Goal: Transaction & Acquisition: Purchase product/service

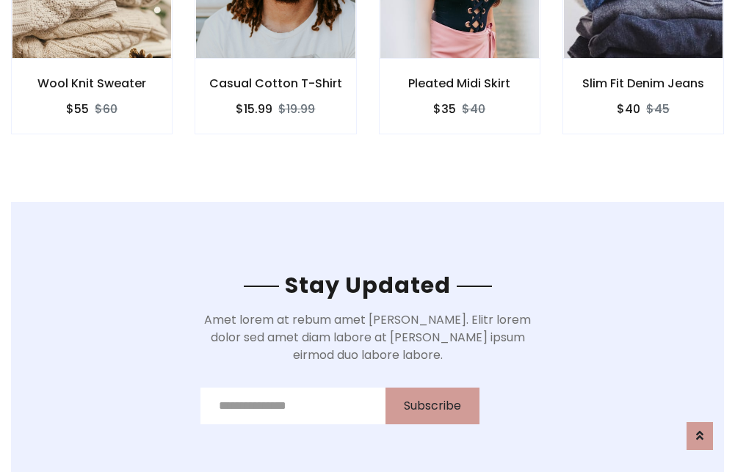
scroll to position [2211, 0]
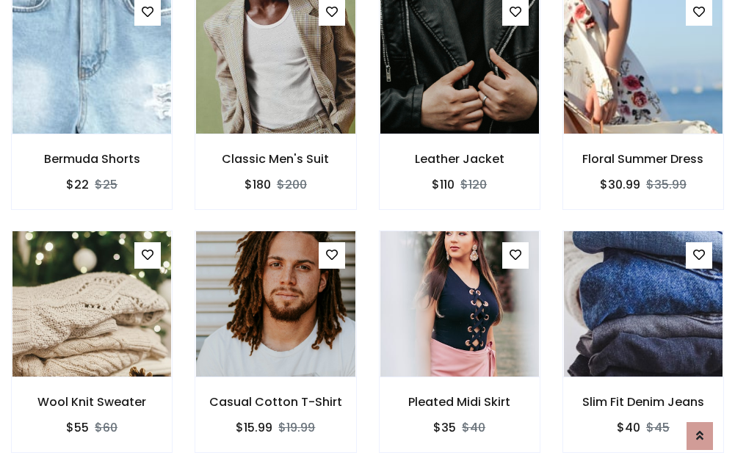
scroll to position [1535, 0]
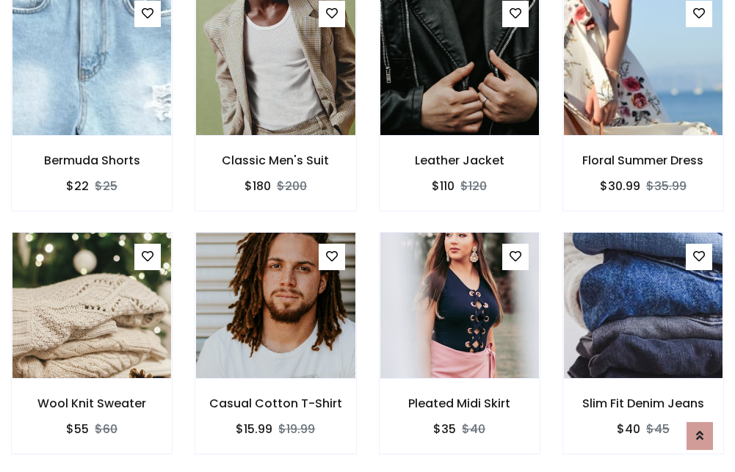
click at [368, 236] on div "Pleated Midi Skirt $35 $40" at bounding box center [460, 353] width 184 height 243
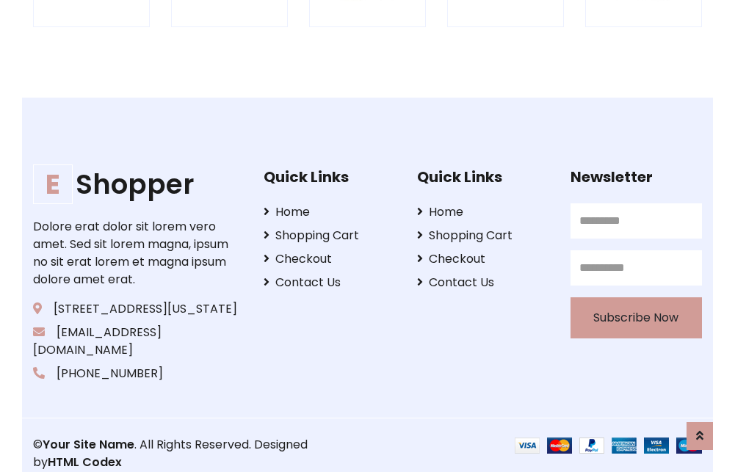
scroll to position [2795, 0]
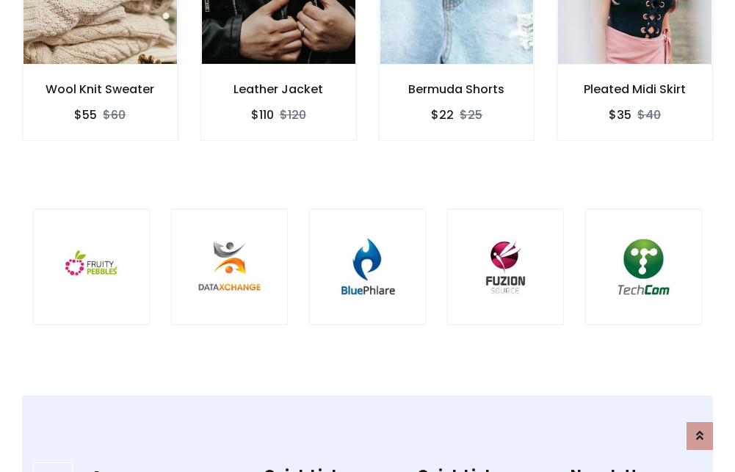
click at [367, 236] on img at bounding box center [367, 267] width 80 height 80
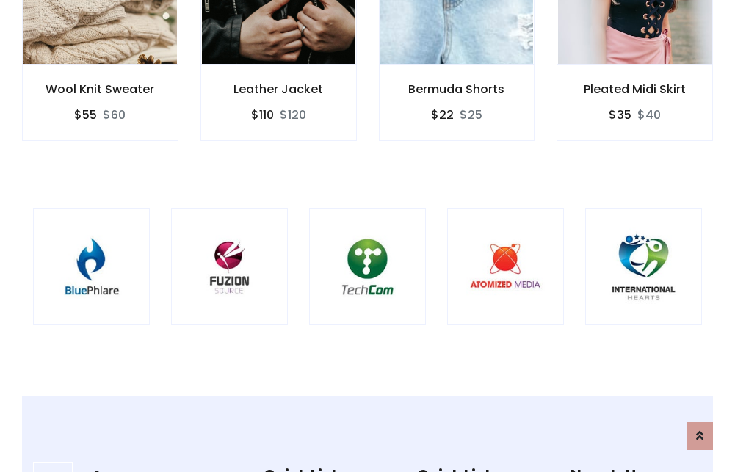
click at [367, 236] on img at bounding box center [367, 267] width 80 height 80
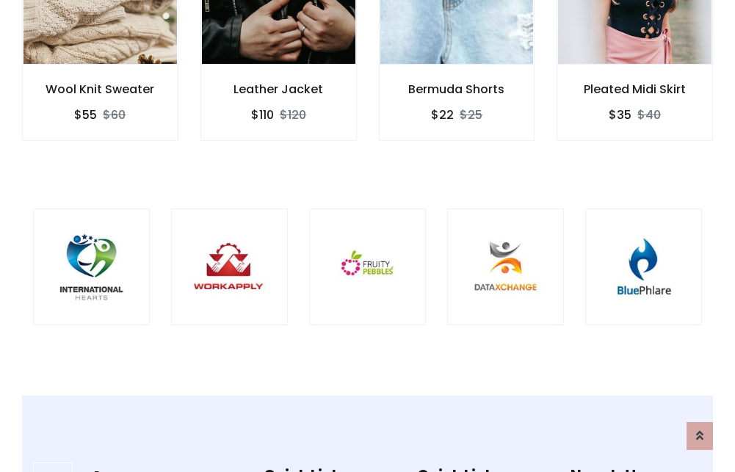
scroll to position [0, 0]
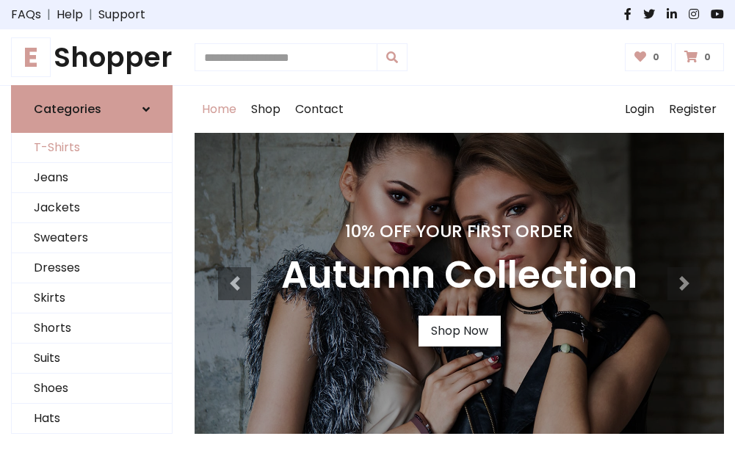
click at [92, 148] on link "T-Shirts" at bounding box center [92, 148] width 160 height 30
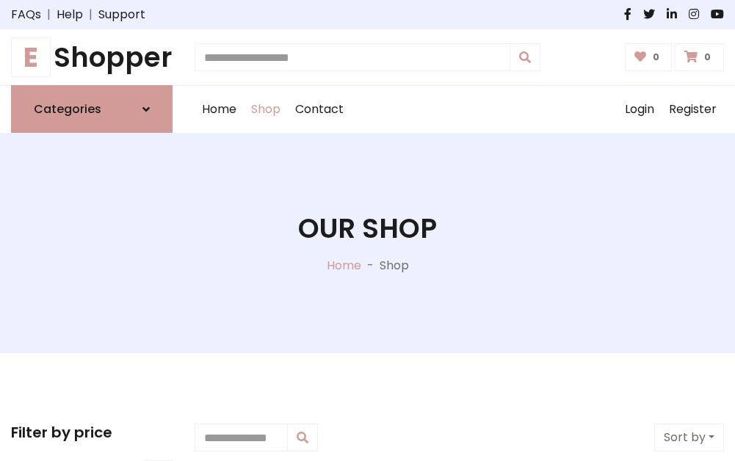
scroll to position [589, 0]
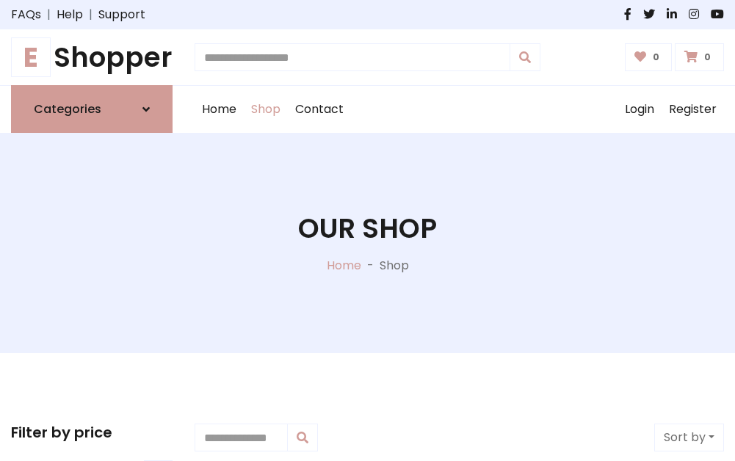
click at [92, 57] on h1 "E Shopper" at bounding box center [92, 57] width 162 height 32
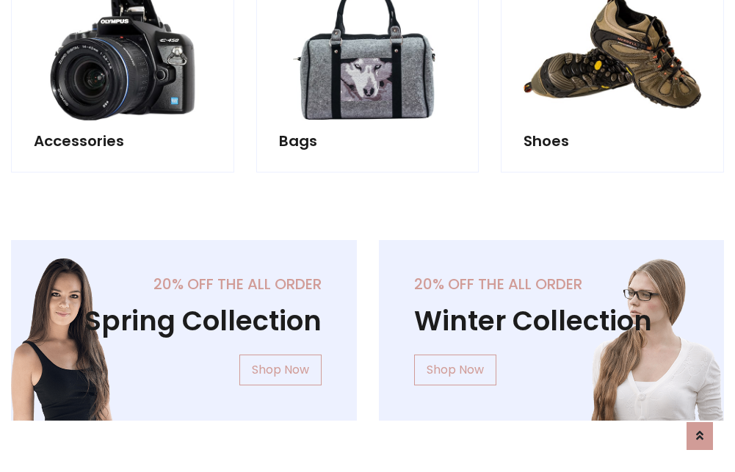
scroll to position [1427, 0]
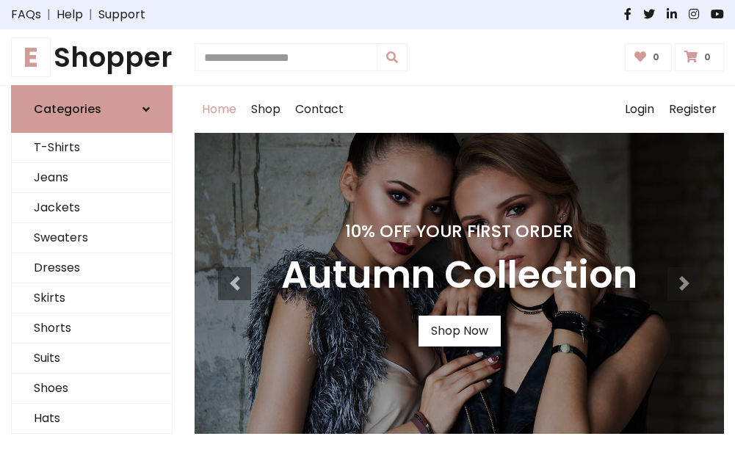
scroll to position [482, 0]
